Goal: Task Accomplishment & Management: Complete application form

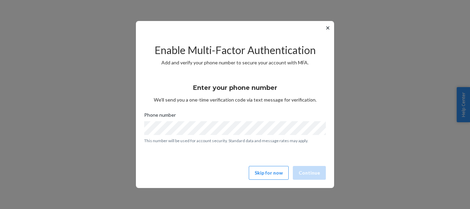
click at [327, 29] on button "✕" at bounding box center [327, 28] width 7 height 8
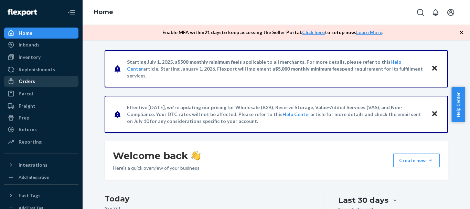
click at [38, 79] on div "Orders" at bounding box center [41, 81] width 73 height 10
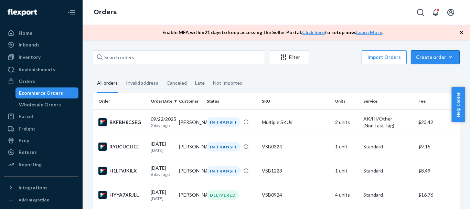
click at [432, 57] on div "Create order" at bounding box center [435, 57] width 39 height 7
click at [433, 74] on span "Ecommerce order" at bounding box center [439, 73] width 43 height 5
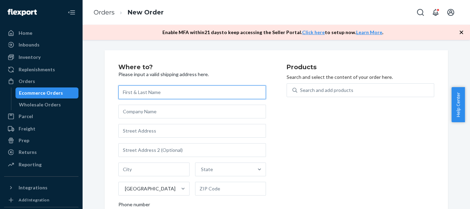
paste input "[PERSON_NAME]"
type input "[PERSON_NAME]"
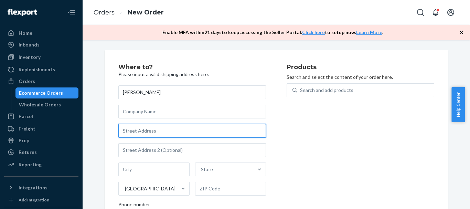
click at [136, 130] on input "text" at bounding box center [192, 131] width 148 height 14
paste input "[STREET_ADDRESS]"
type input "[STREET_ADDRESS]"
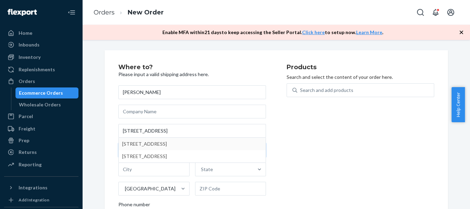
type input "188-415"
type input "Keaau"
type input "[STREET_ADDRESS]"
type input "[US_STATE]"
type input "96749"
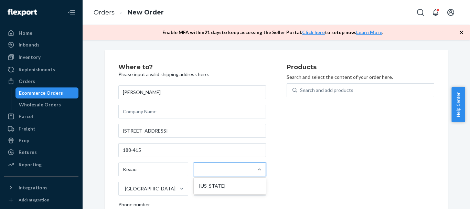
click at [393, 161] on div "Products Search and select the content of your order here. Search and add produ…" at bounding box center [361, 156] width 148 height 185
click at [227, 171] on div "State" at bounding box center [224, 169] width 58 height 14
click at [202, 171] on input "State" at bounding box center [201, 169] width 1 height 7
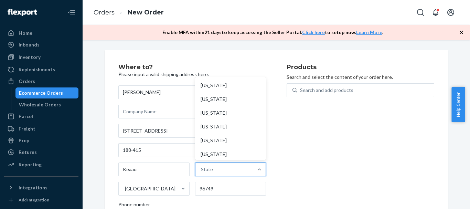
type input "[US_STATE]"
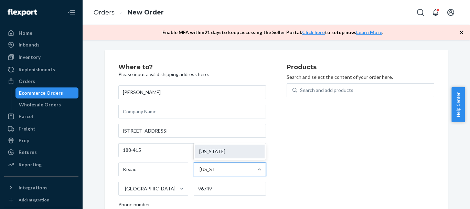
click at [218, 151] on div "[US_STATE]" at bounding box center [230, 152] width 70 height 14
click at [215, 166] on input "[US_STATE]" at bounding box center [207, 169] width 15 height 7
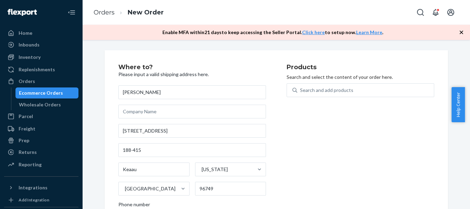
click at [275, 162] on div "Where to? Please input a valid shipping address here. [PERSON_NAME] [STREET_ADD…" at bounding box center [202, 156] width 168 height 185
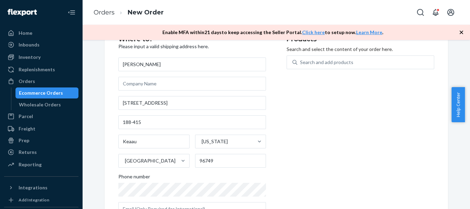
scroll to position [52, 0]
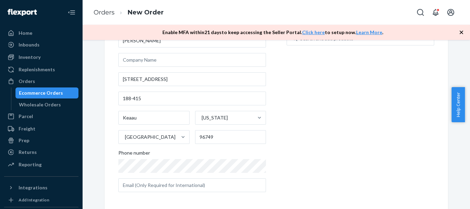
click at [392, 132] on div "Products Search and select the content of your order here. Search and add produ…" at bounding box center [361, 104] width 148 height 185
drag, startPoint x: 467, startPoint y: 106, endPoint x: 469, endPoint y: 70, distance: 35.5
click at [469, 70] on body "Home Inbounds Shipping Plans Problems Inventory Products Replenishments Orders …" at bounding box center [235, 104] width 470 height 209
drag, startPoint x: 469, startPoint y: 91, endPoint x: 469, endPoint y: 66, distance: 25.5
click at [469, 66] on body "Home Inbounds Shipping Plans Problems Inventory Products Replenishments Orders …" at bounding box center [235, 104] width 470 height 209
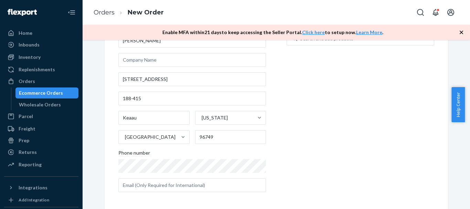
click at [437, 89] on div "Where to? Please input a valid shipping address here. [PERSON_NAME] [STREET_ADD…" at bounding box center [276, 105] width 343 height 213
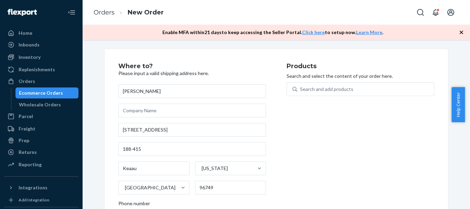
scroll to position [0, 0]
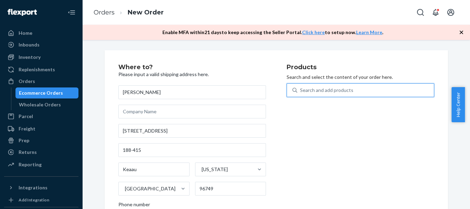
click at [359, 88] on div "Search and add products" at bounding box center [365, 90] width 137 height 12
click at [301, 88] on input "0 results available. Use Up and Down to choose options, press Enter to select t…" at bounding box center [300, 90] width 1 height 7
paste input "VSB1223"
type input "VSB1223"
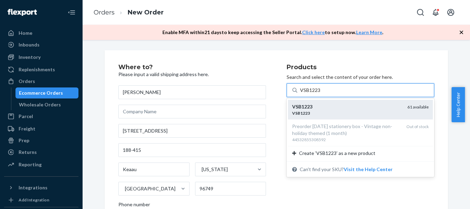
click at [354, 108] on div "VSB1223" at bounding box center [347, 106] width 110 height 7
click at [321, 94] on input "VSB1223" at bounding box center [310, 90] width 21 height 7
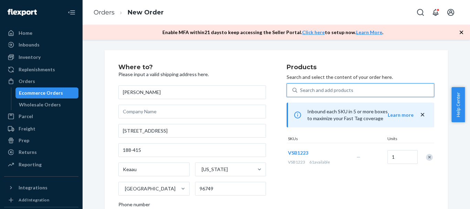
click at [312, 94] on div "Search and add products" at bounding box center [365, 90] width 137 height 12
click at [301, 94] on input "0 results available. Select is focused ,type to refine list, press Down to open…" at bounding box center [300, 90] width 1 height 7
paste input "VSB0922"
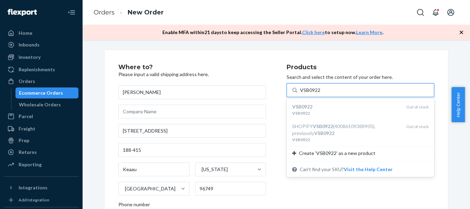
type input "VSB0922"
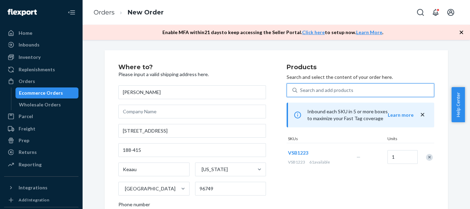
paste input "VSB1022"
type input "VSB1022"
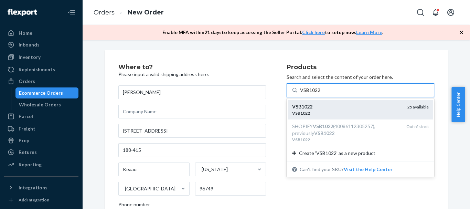
click at [330, 106] on div "VSB1022" at bounding box center [347, 106] width 110 height 7
click at [321, 94] on input "VSB1022" at bounding box center [310, 90] width 21 height 7
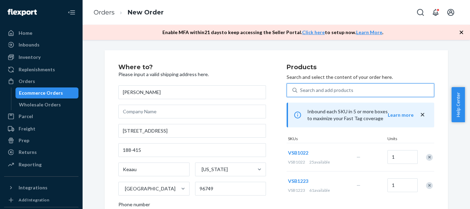
paste input "VSB0324"
type input "VSB0324"
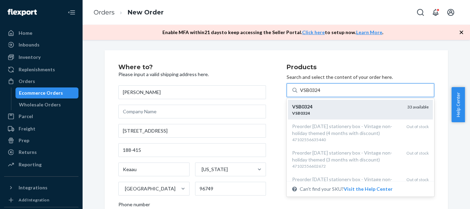
click at [318, 110] on div "VSB0324" at bounding box center [347, 113] width 110 height 6
click at [318, 94] on input "VSB0324" at bounding box center [310, 90] width 21 height 7
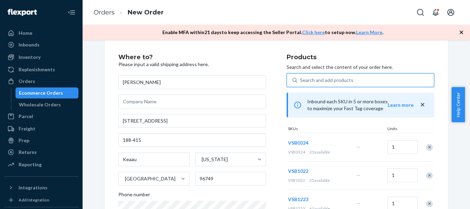
scroll to position [7, 0]
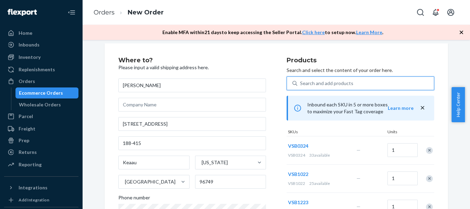
click at [341, 85] on div "Search and add products" at bounding box center [326, 83] width 53 height 7
click at [301, 85] on input "0 results available. Use Up and Down to choose options, press Enter to select t…" at bounding box center [300, 83] width 1 height 7
paste input "VSB0123"
type input "VSB0123"
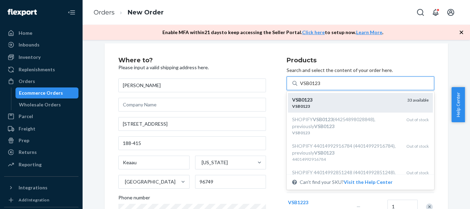
click at [341, 97] on div "VSB0123" at bounding box center [347, 99] width 110 height 7
click at [321, 87] on input "VSB0123" at bounding box center [310, 83] width 21 height 7
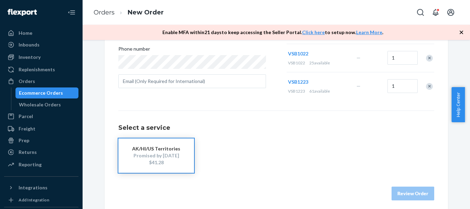
scroll to position [161, 0]
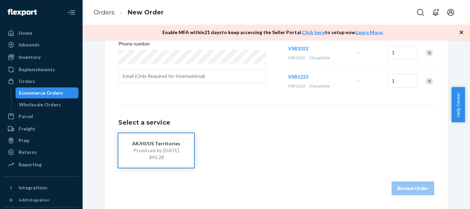
click at [176, 156] on div "$41.28" at bounding box center [156, 157] width 55 height 7
click at [407, 186] on button "Review Order" at bounding box center [413, 188] width 43 height 14
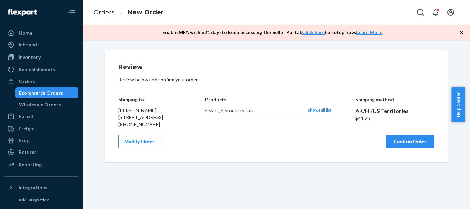
scroll to position [0, 0]
click at [423, 148] on button "Confirm Order" at bounding box center [410, 142] width 48 height 14
